Goal: Information Seeking & Learning: Check status

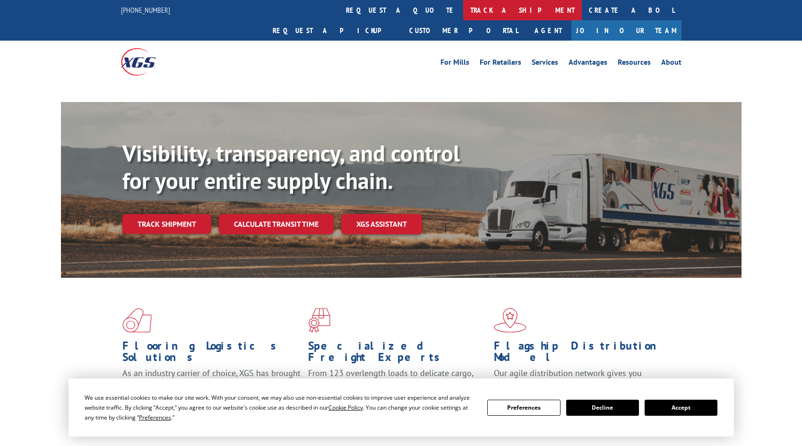
click at [463, 11] on link "track a shipment" at bounding box center [522, 10] width 119 height 20
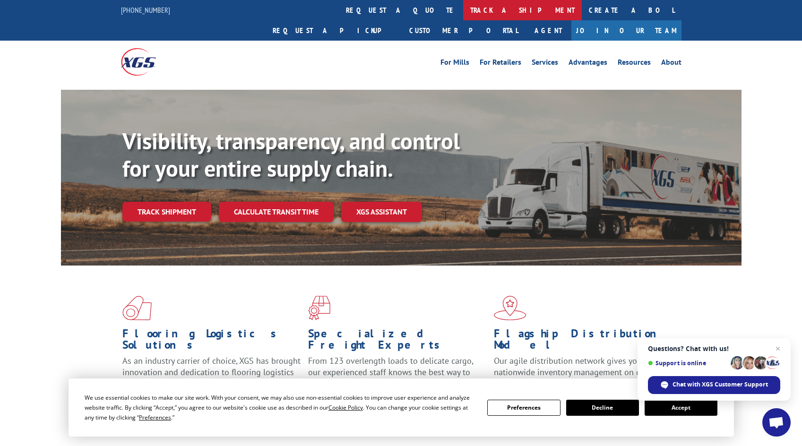
click at [463, 13] on link "track a shipment" at bounding box center [522, 10] width 119 height 20
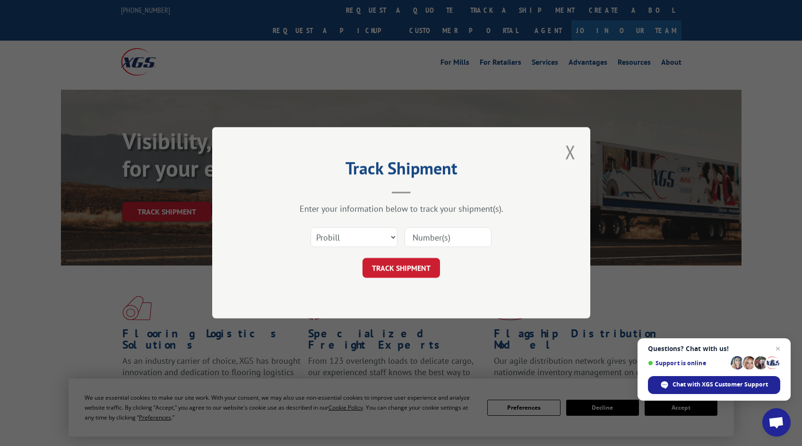
click at [456, 228] on input at bounding box center [448, 238] width 87 height 20
drag, startPoint x: 455, startPoint y: 231, endPoint x: 454, endPoint y: 243, distance: 11.4
paste input "421330"
type input "421330"
click at [358, 232] on select "Select category... Probill BOL PO" at bounding box center [354, 238] width 87 height 20
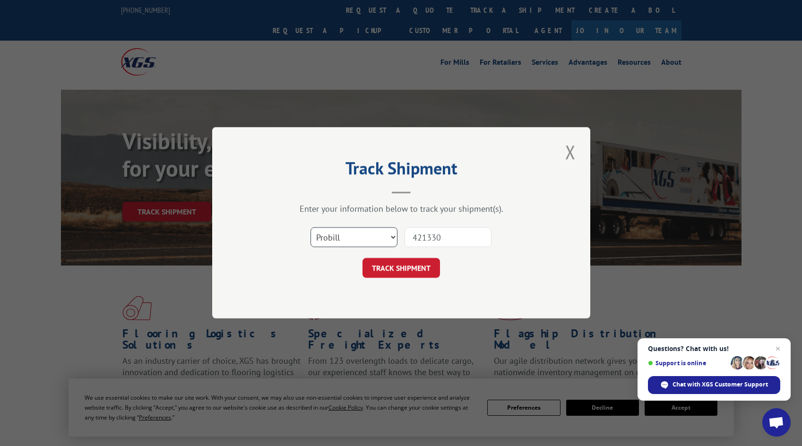
select select "bol"
click at [311, 228] on select "Select category... Probill BOL PO" at bounding box center [354, 238] width 87 height 20
click at [418, 265] on button "TRACK SHIPMENT" at bounding box center [402, 269] width 78 height 20
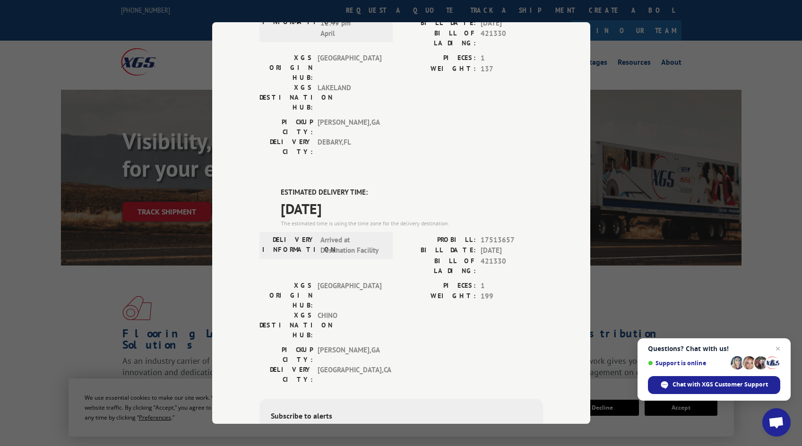
scroll to position [36, 0]
